Goal: Navigation & Orientation: Go to known website

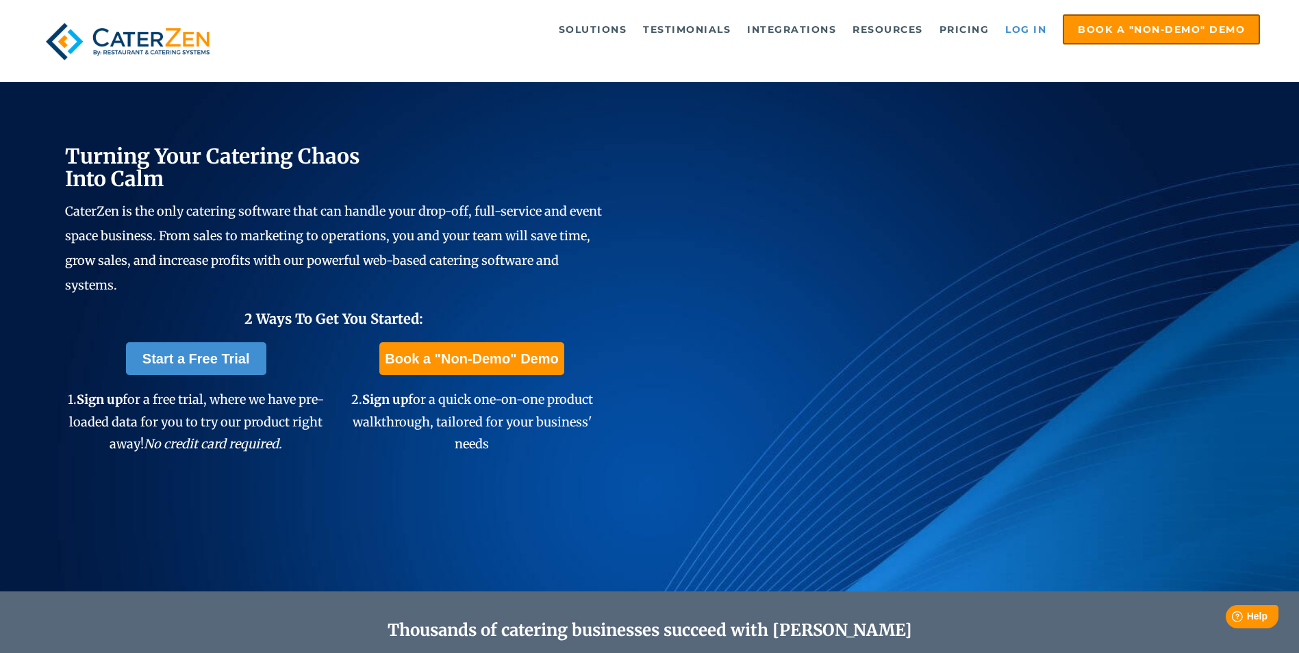
click at [1019, 24] on link "Log in" at bounding box center [1026, 29] width 55 height 27
click at [1030, 25] on link "Log in" at bounding box center [1026, 29] width 55 height 27
click at [1018, 23] on link "Log in" at bounding box center [1026, 29] width 55 height 27
